Goal: Transaction & Acquisition: Obtain resource

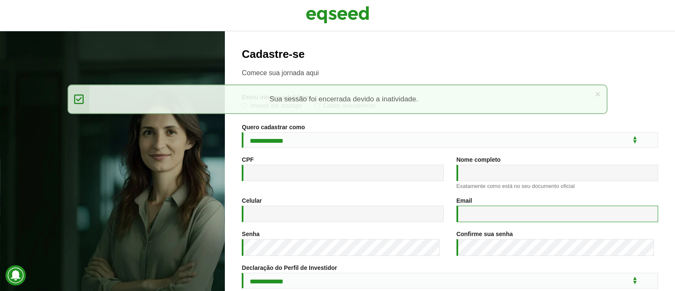
type input "**********"
click at [332, 21] on img at bounding box center [337, 14] width 63 height 21
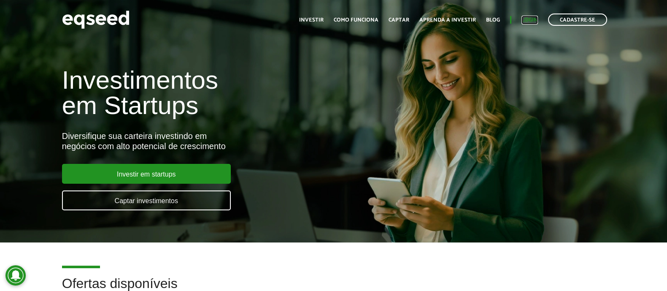
click at [530, 20] on link "Login" at bounding box center [530, 19] width 16 height 5
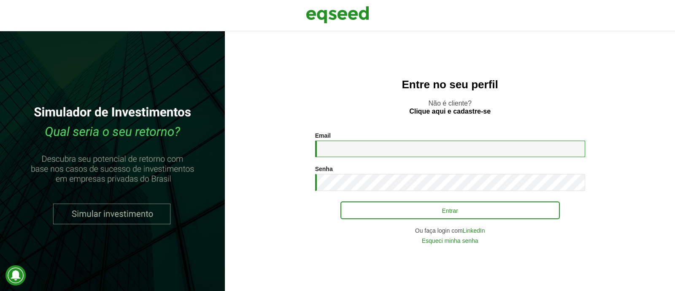
type input "**********"
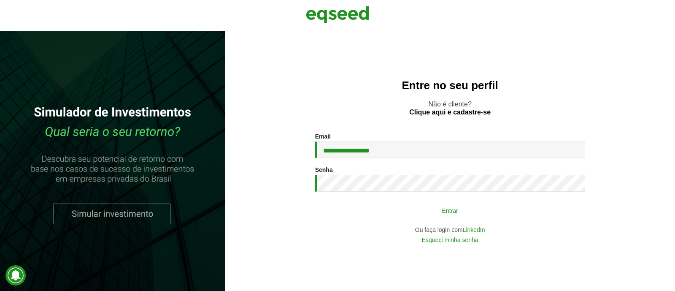
click at [395, 215] on button "Entrar" at bounding box center [451, 210] width 220 height 16
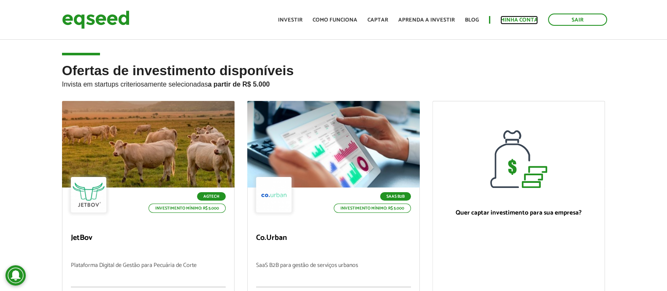
click at [513, 23] on link "Minha conta" at bounding box center [520, 19] width 38 height 5
click at [512, 19] on link "Minha conta" at bounding box center [520, 19] width 38 height 5
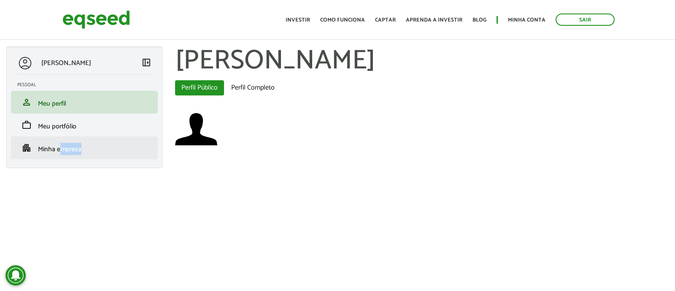
click at [61, 155] on li "apartment Minha empresa" at bounding box center [84, 147] width 147 height 23
click at [57, 147] on span "Minha empresa" at bounding box center [59, 149] width 43 height 11
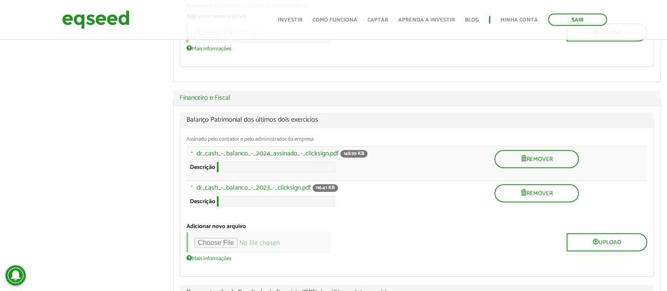
scroll to position [422, 0]
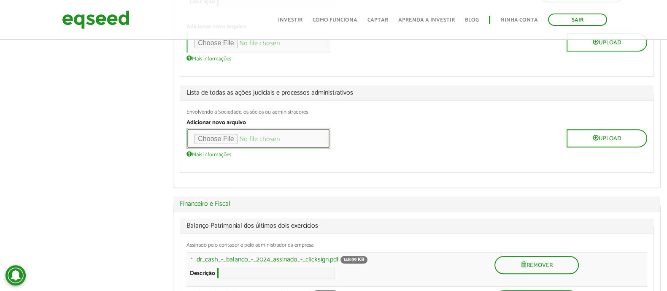
click at [232, 145] on input "file" at bounding box center [259, 138] width 144 height 21
type input "**********"
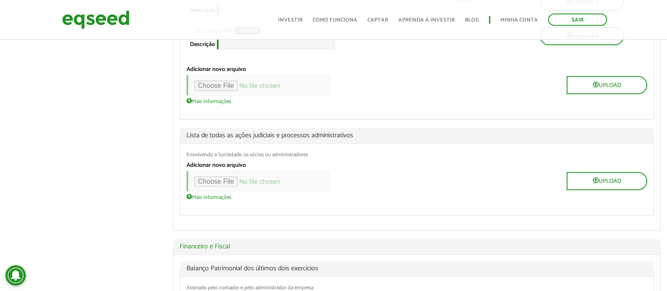
scroll to position [317, 0]
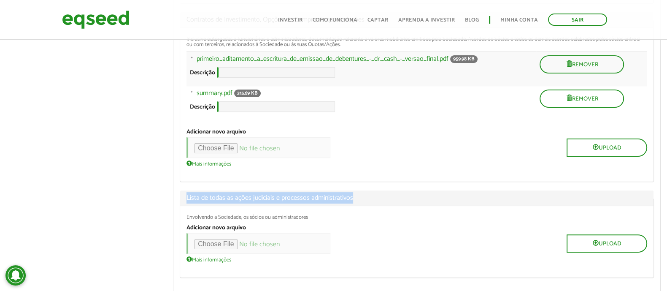
drag, startPoint x: 366, startPoint y: 208, endPoint x: 182, endPoint y: 205, distance: 184.5
click at [182, 205] on legend "Lista de todas as ações judiciais e processos administrativos" at bounding box center [417, 198] width 474 height 16
copy span "Lista de todas as ações judiciais e processos administrativos"
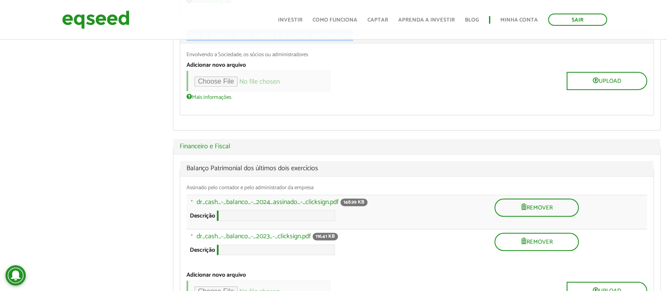
scroll to position [422, 0]
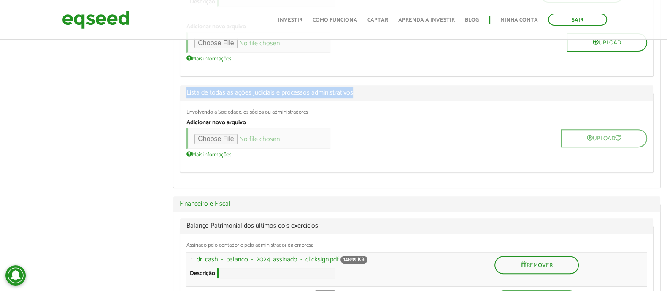
click at [386, 96] on span "Lista de todas as ações judiciais e processos administrativos" at bounding box center [417, 92] width 461 height 7
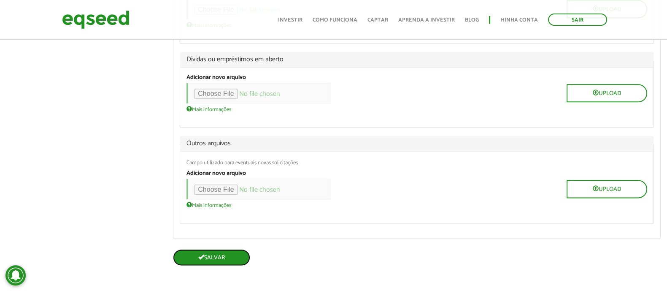
scroll to position [1324, 0]
click at [218, 249] on button "Salvar" at bounding box center [211, 257] width 77 height 16
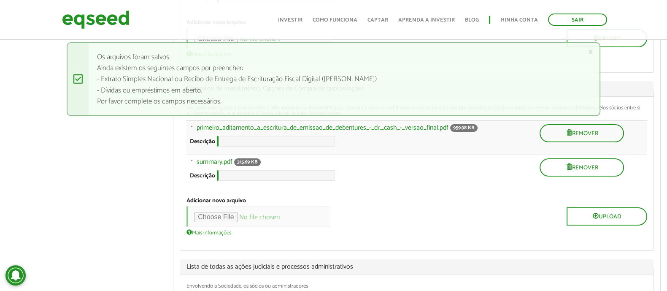
scroll to position [317, 0]
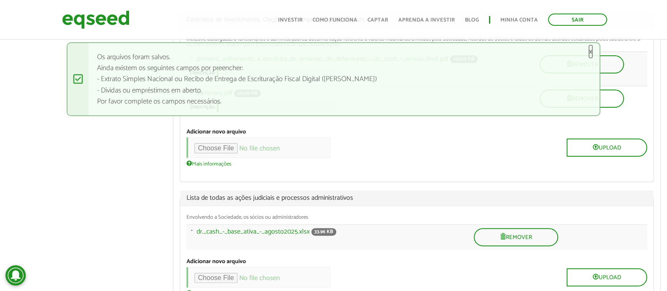
click at [591, 53] on link "×" at bounding box center [590, 51] width 5 height 9
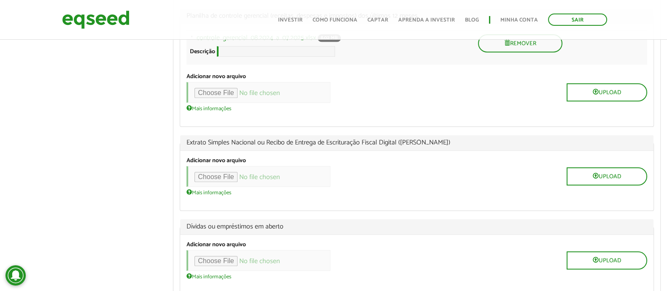
scroll to position [1167, 0]
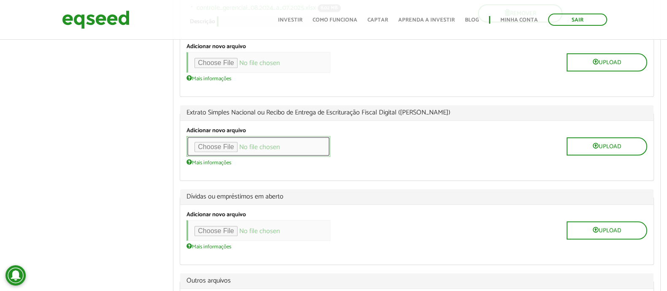
click at [234, 157] on input "file" at bounding box center [259, 146] width 144 height 21
type input "**********"
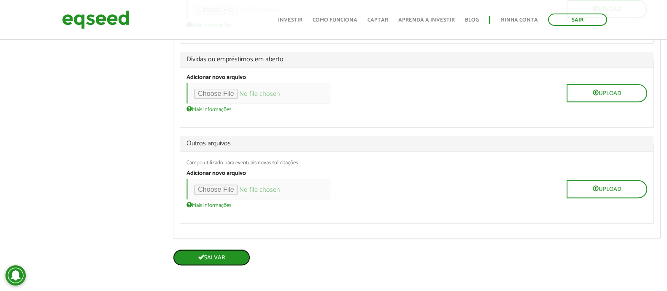
scroll to position [1369, 0]
click at [239, 256] on button "Salvar" at bounding box center [211, 257] width 77 height 16
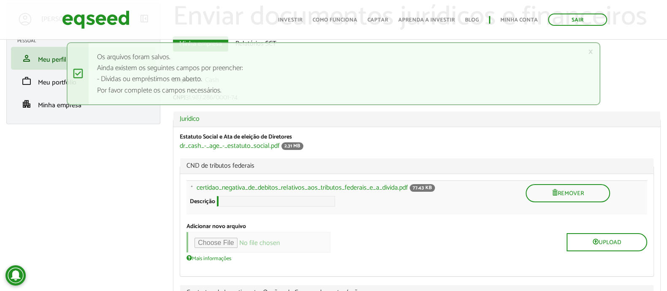
scroll to position [52, 0]
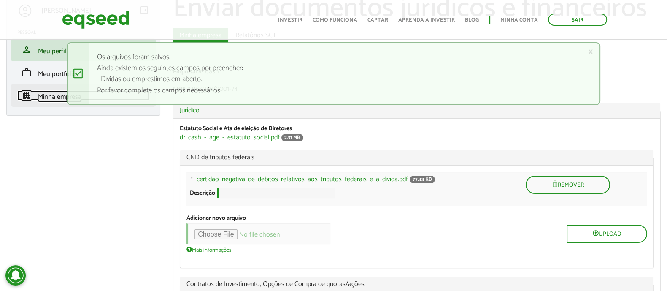
click at [48, 92] on span "Minha empresa" at bounding box center [59, 96] width 43 height 11
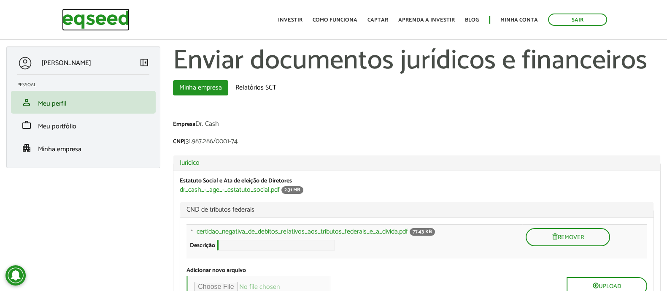
click at [101, 12] on img at bounding box center [96, 19] width 68 height 22
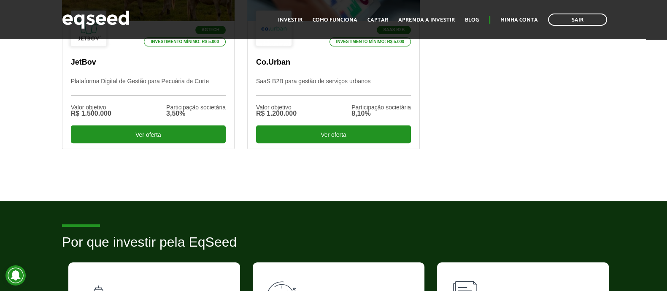
scroll to position [264, 0]
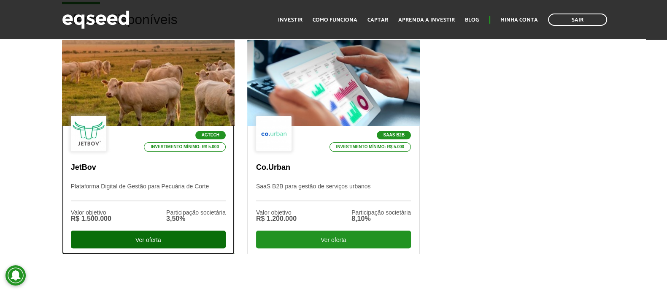
click at [181, 236] on div "Ver oferta" at bounding box center [148, 239] width 155 height 18
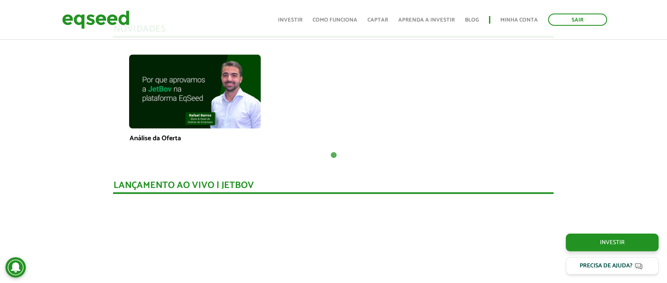
scroll to position [689, 0]
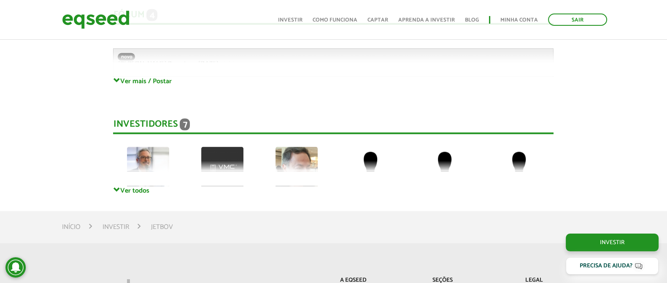
drag, startPoint x: 65, startPoint y: 176, endPoint x: 62, endPoint y: 127, distance: 48.7
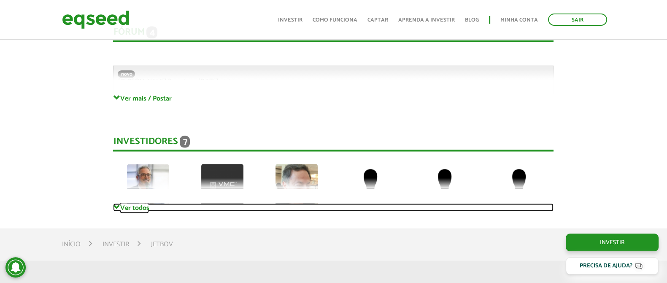
click at [139, 205] on link "Ver todos" at bounding box center [333, 207] width 441 height 8
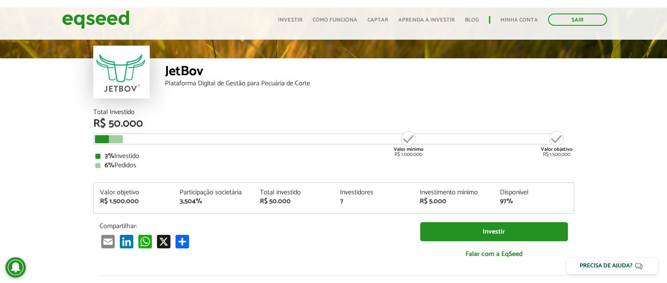
scroll to position [52, 0]
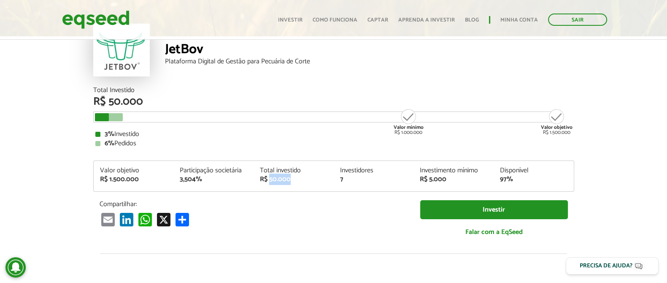
drag, startPoint x: 270, startPoint y: 180, endPoint x: 300, endPoint y: 180, distance: 29.5
click at [300, 180] on div "R$ 50.000" at bounding box center [294, 179] width 68 height 7
drag, startPoint x: 344, startPoint y: 181, endPoint x: 357, endPoint y: 182, distance: 13.2
click at [353, 182] on div "Valor objetivo R$ 1.500.000 Participação societária 3,504% Total investido R$ 5…" at bounding box center [334, 179] width 480 height 24
drag, startPoint x: 429, startPoint y: 181, endPoint x: 475, endPoint y: 177, distance: 46.6
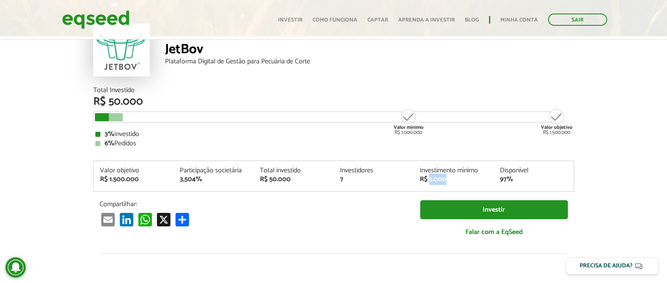
click at [474, 178] on div "R$ 5.000" at bounding box center [454, 179] width 68 height 7
drag, startPoint x: 506, startPoint y: 170, endPoint x: 540, endPoint y: 168, distance: 34.6
click at [540, 168] on div "Disponível" at bounding box center [534, 170] width 68 height 7
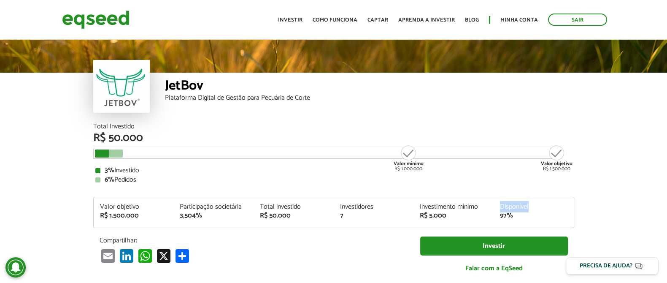
scroll to position [0, 0]
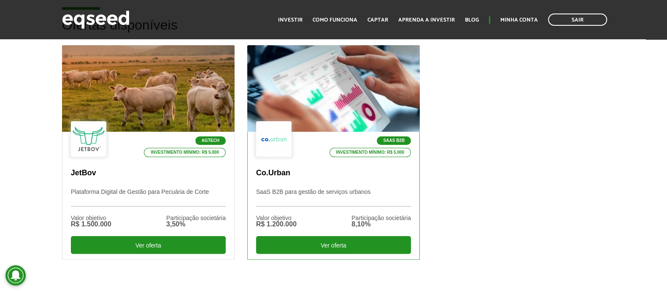
scroll to position [264, 0]
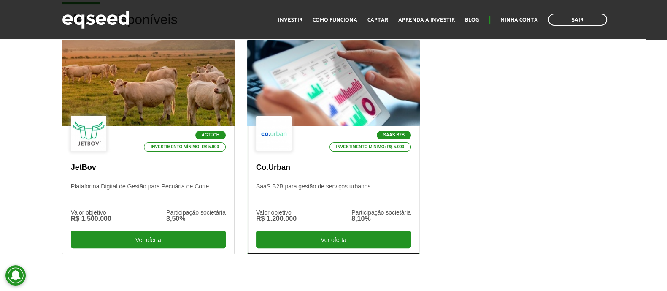
click at [310, 154] on div "SaaS B2B Investimento mínimo: R$ 5.000 Co.Urban SaaS B2B para gestão de serviço…" at bounding box center [334, 189] width 172 height 127
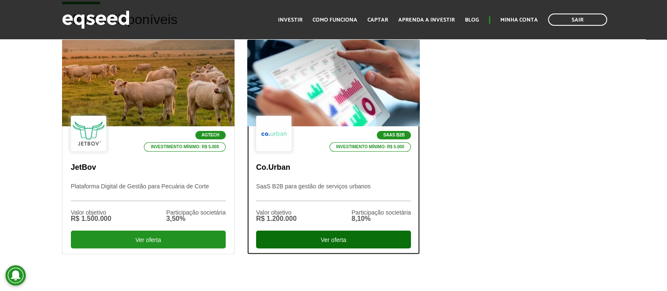
click at [313, 234] on div "Ver oferta" at bounding box center [333, 239] width 155 height 18
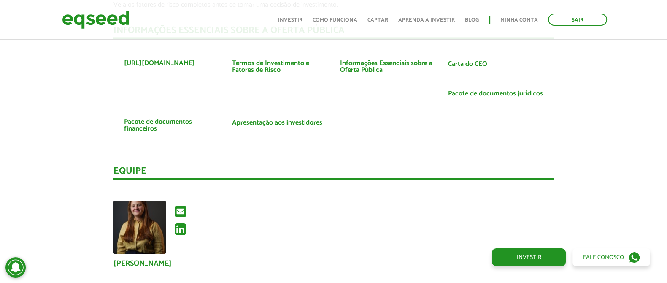
scroll to position [1530, 0]
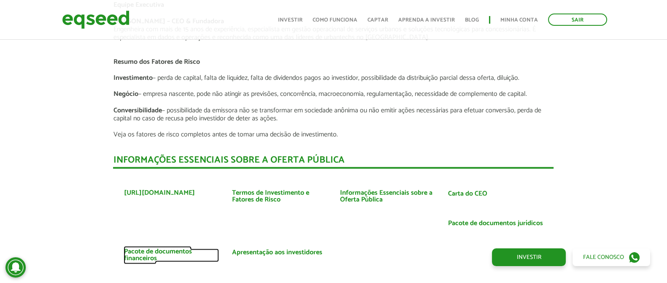
click at [159, 250] on link "Pacote de documentos financeiros" at bounding box center [171, 255] width 95 height 14
